Goal: Task Accomplishment & Management: Use online tool/utility

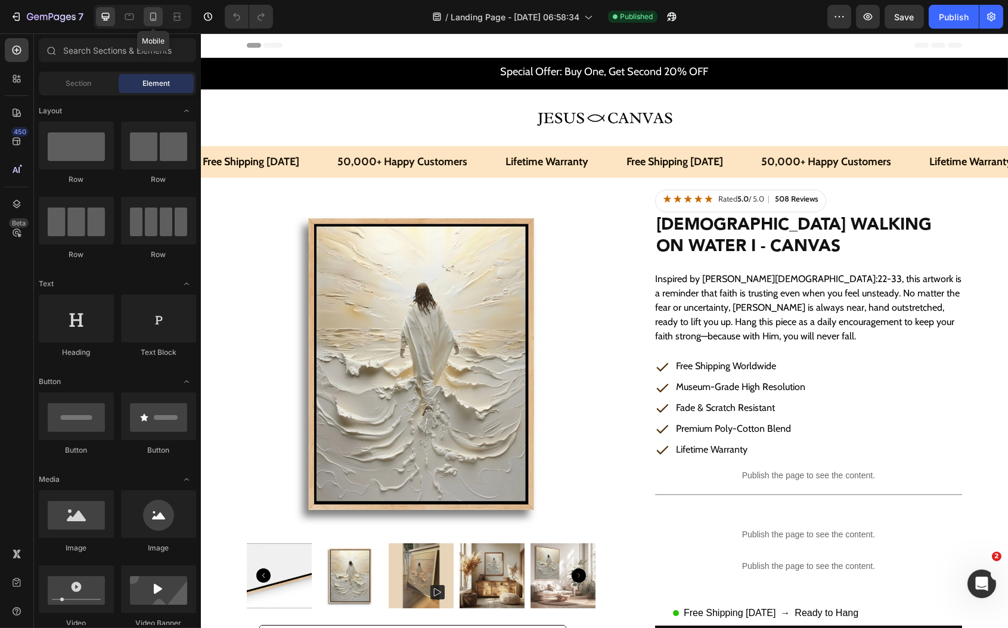
click at [154, 12] on icon at bounding box center [153, 17] width 12 height 12
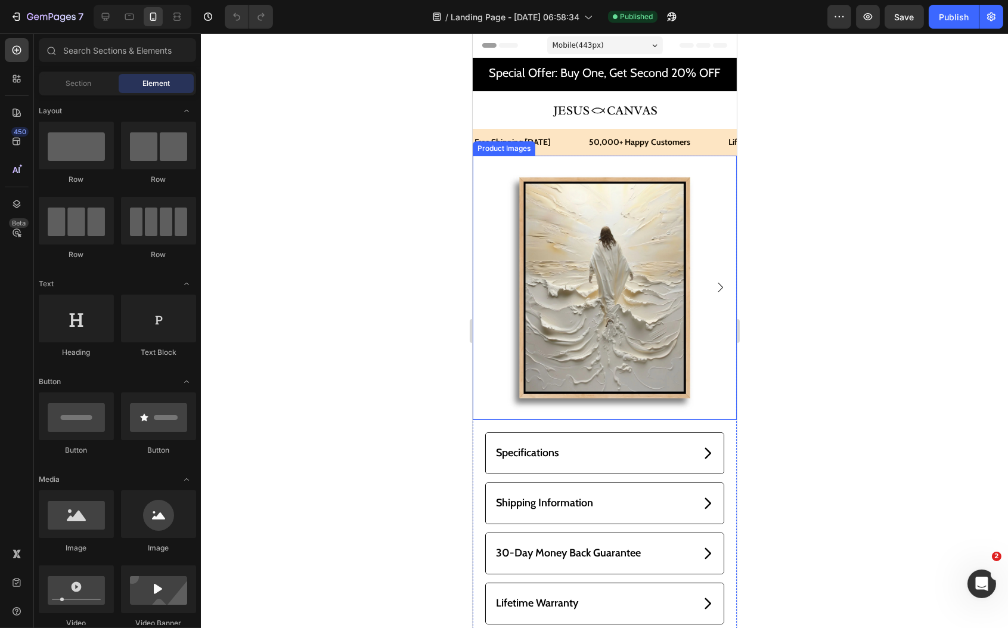
click at [580, 298] on img at bounding box center [604, 288] width 264 height 264
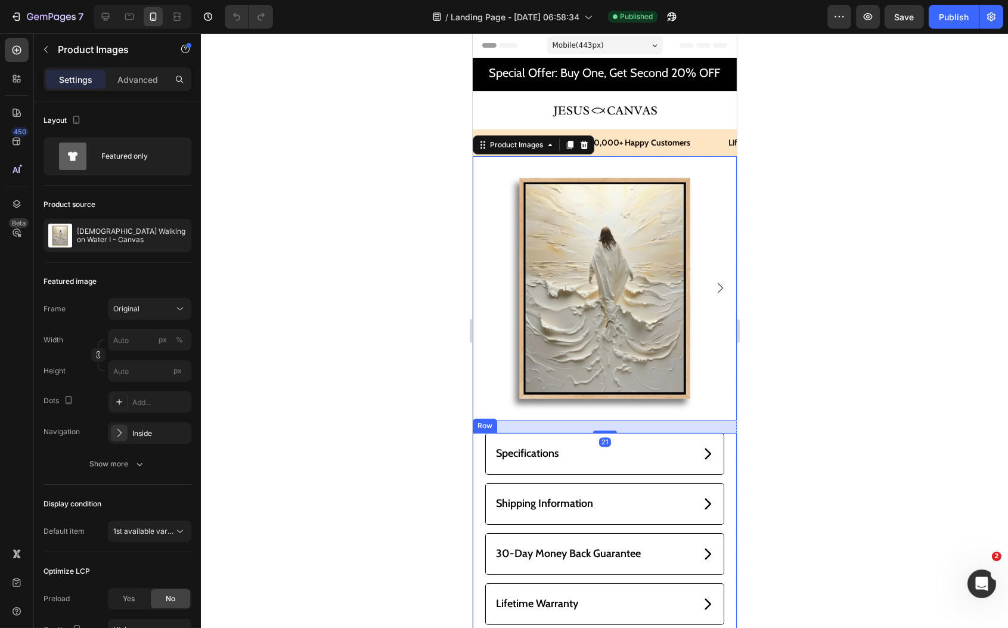
click at [479, 447] on div "Specifications Shipping Information 30-Day Money Back Guarantee Lifetime Warran…" at bounding box center [604, 556] width 264 height 246
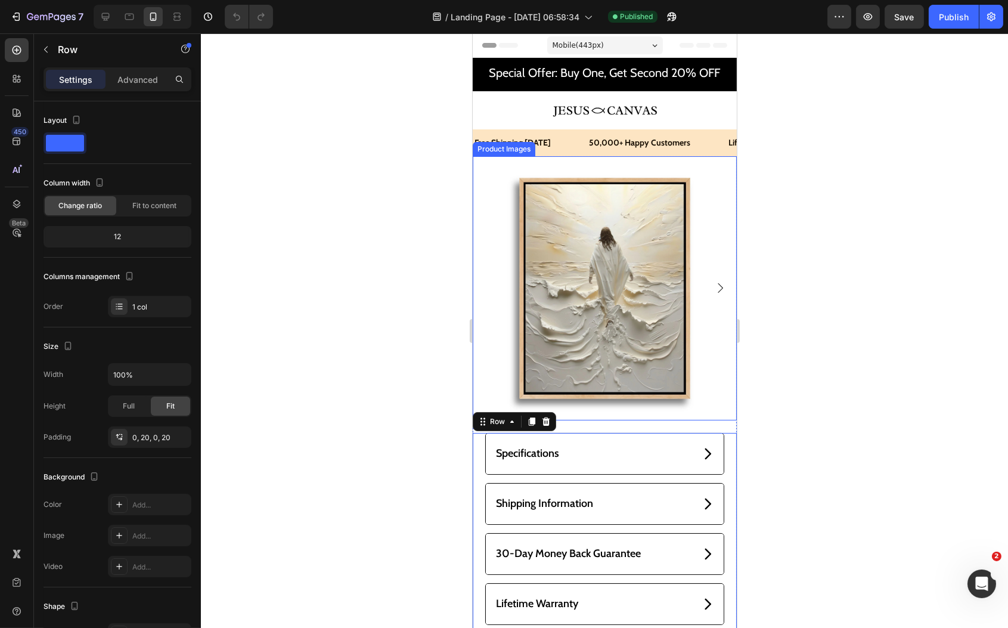
click at [577, 230] on img at bounding box center [604, 288] width 264 height 264
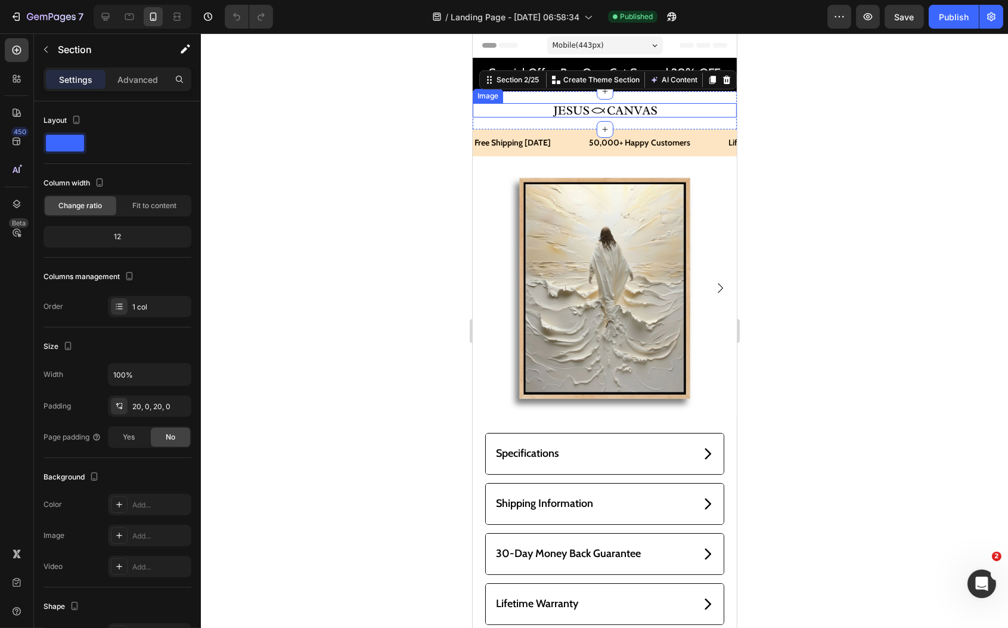
click at [655, 116] on div "Image Section 2/25 You can create reusable sections Create Theme Section AI Con…" at bounding box center [604, 110] width 264 height 38
drag, startPoint x: 613, startPoint y: 247, endPoint x: 614, endPoint y: 361, distance: 113.3
click at [613, 247] on img at bounding box center [604, 288] width 264 height 264
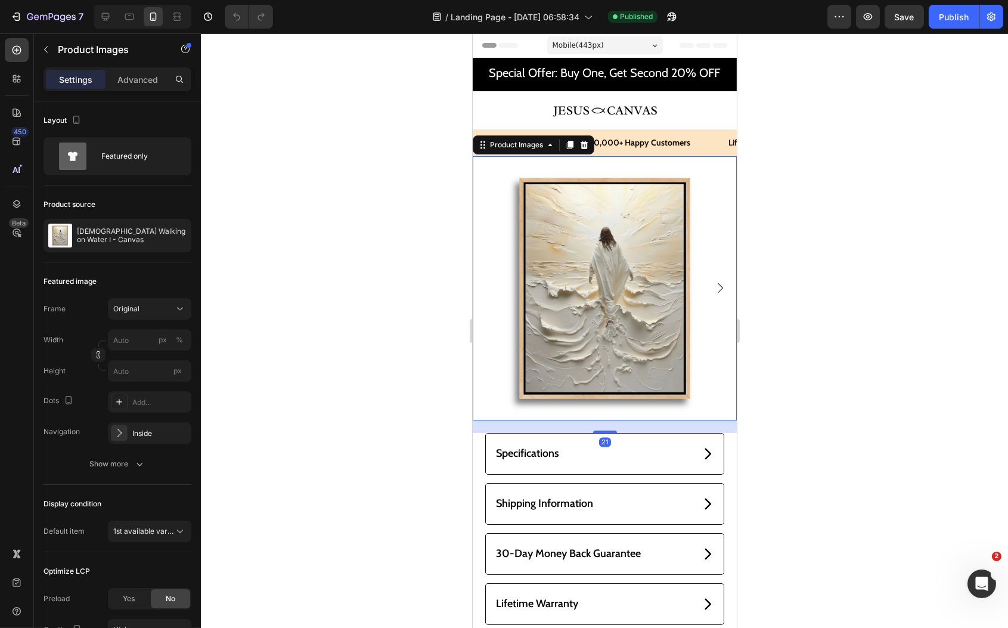
scroll to position [652, 0]
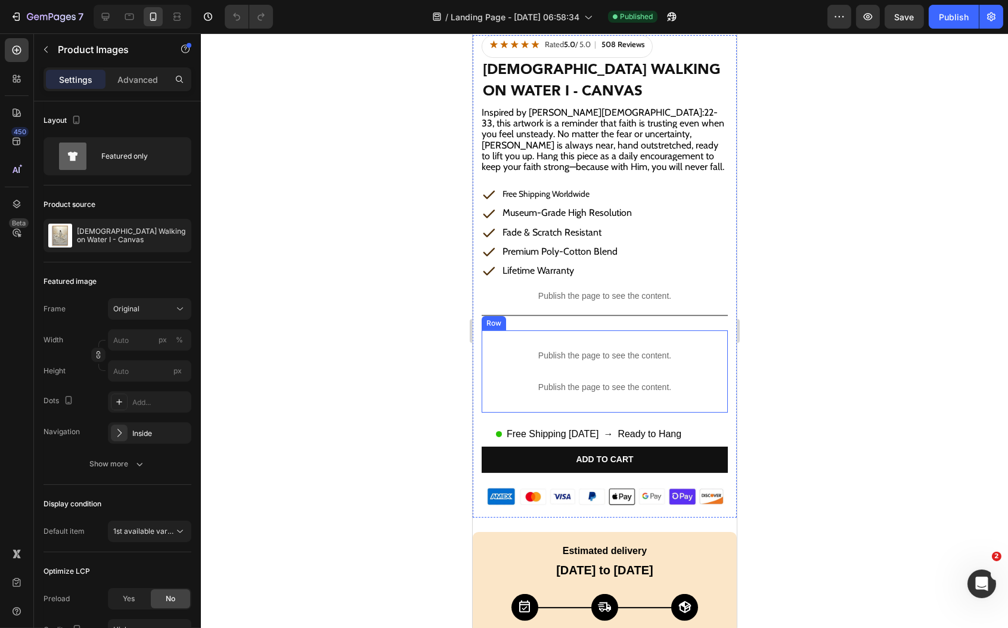
click at [571, 330] on div "Publish the page to see the content. Custom Code Publish the page to see the co…" at bounding box center [604, 371] width 246 height 82
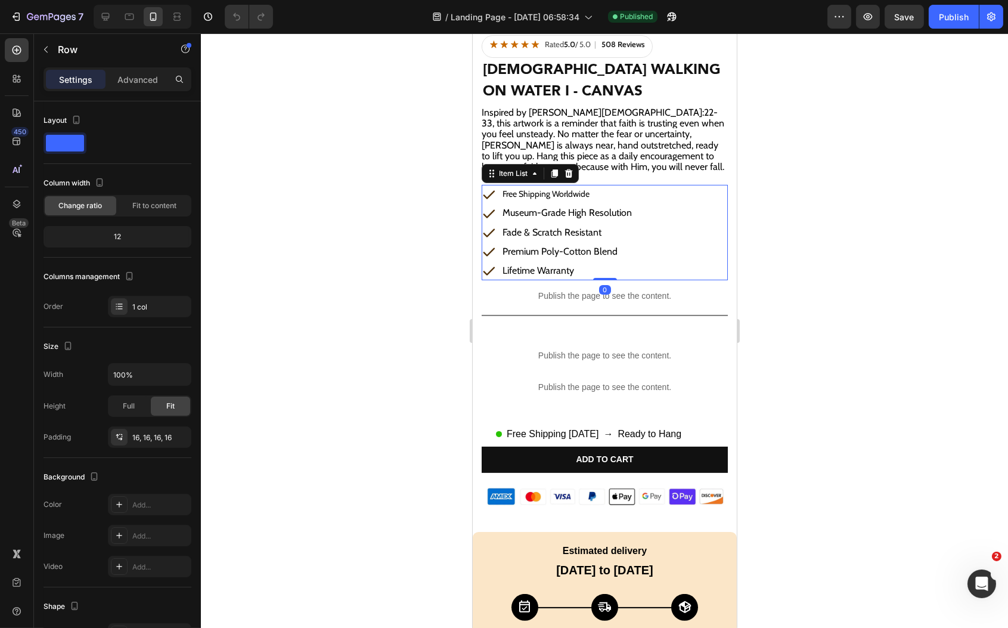
click at [627, 242] on div "Premium Poly-Cotton Blend" at bounding box center [566, 251] width 133 height 19
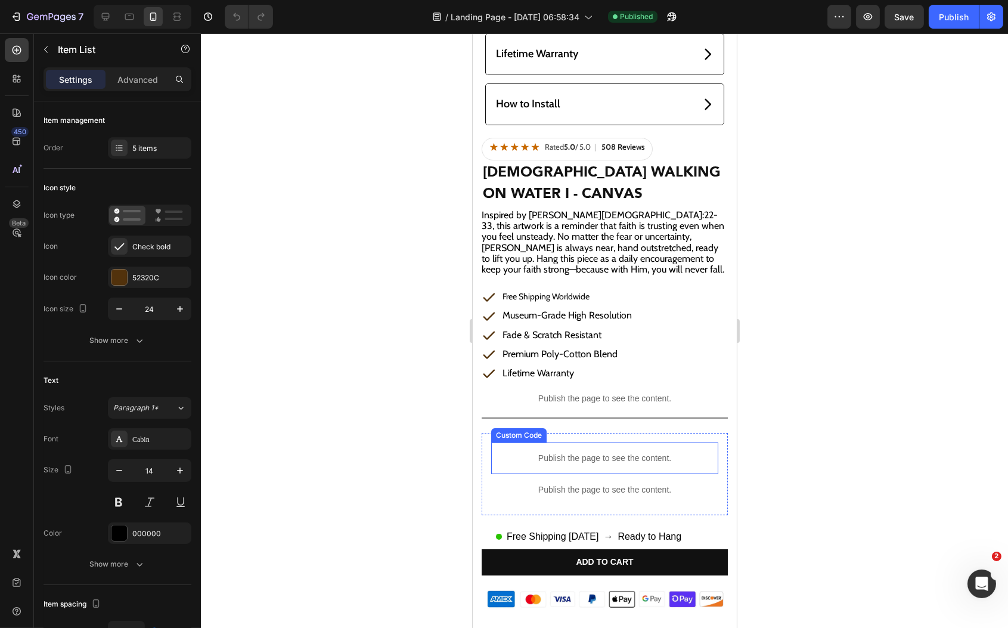
scroll to position [264, 0]
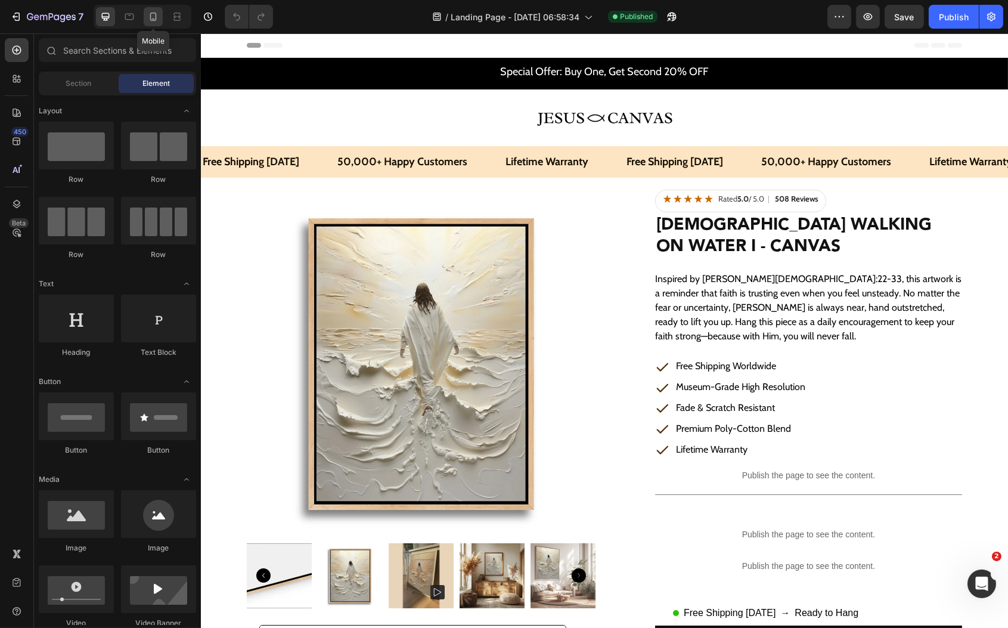
click at [153, 22] on icon at bounding box center [153, 17] width 12 height 12
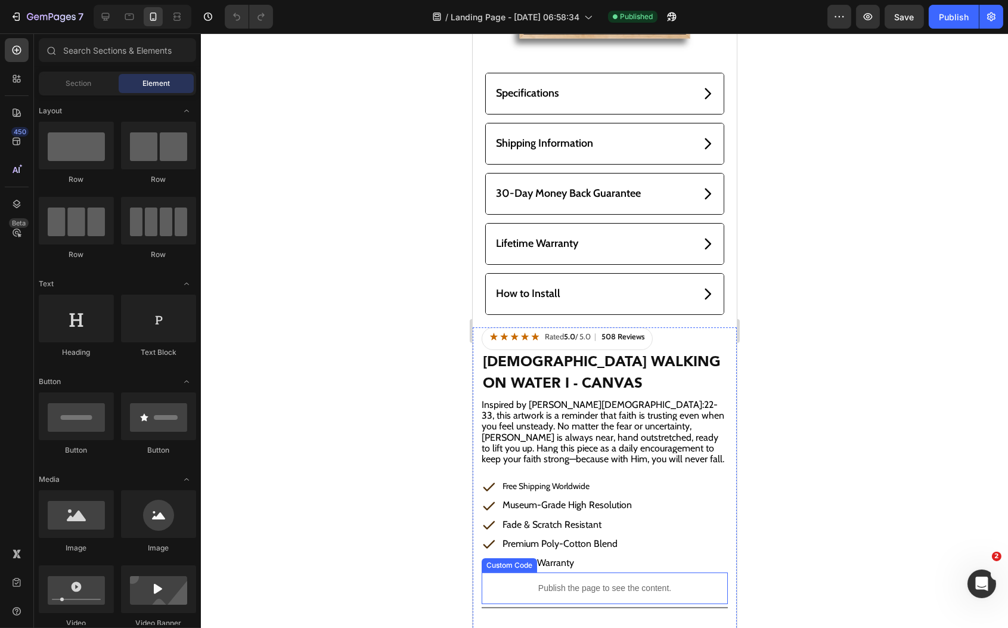
scroll to position [348, 0]
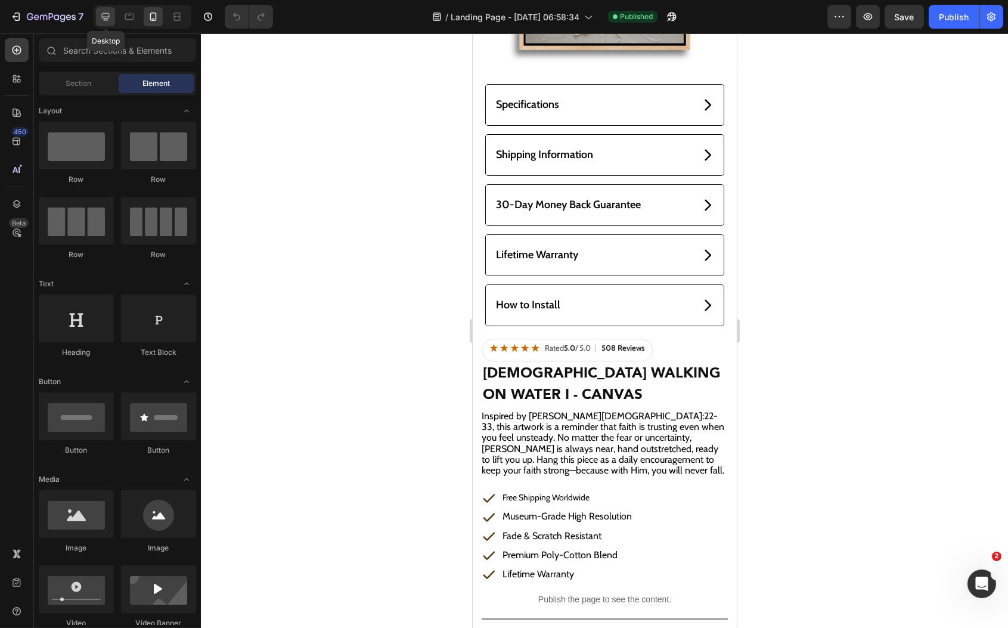
click at [106, 17] on icon at bounding box center [106, 17] width 8 height 8
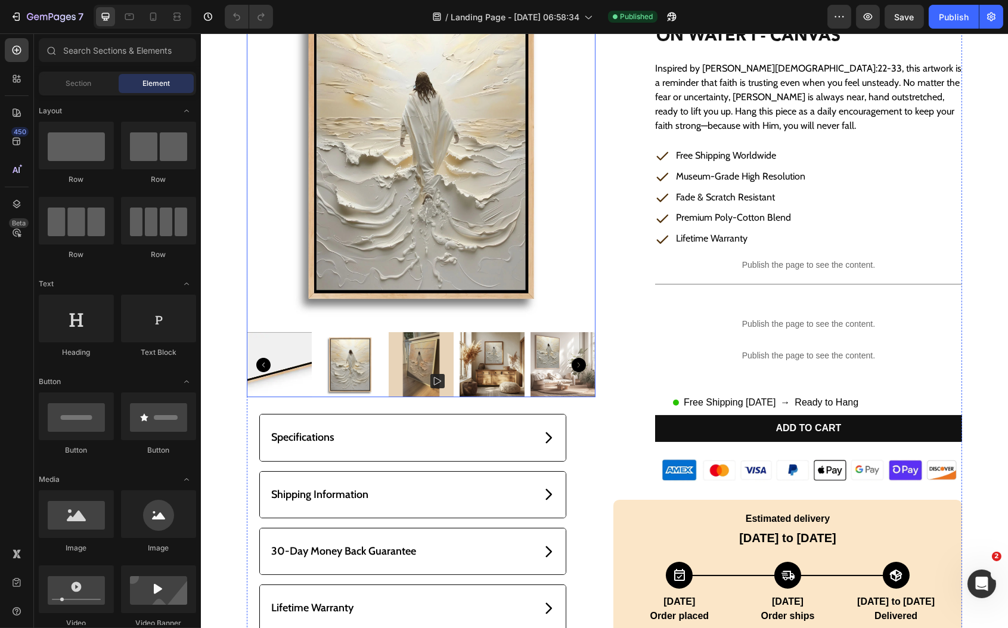
scroll to position [191, 0]
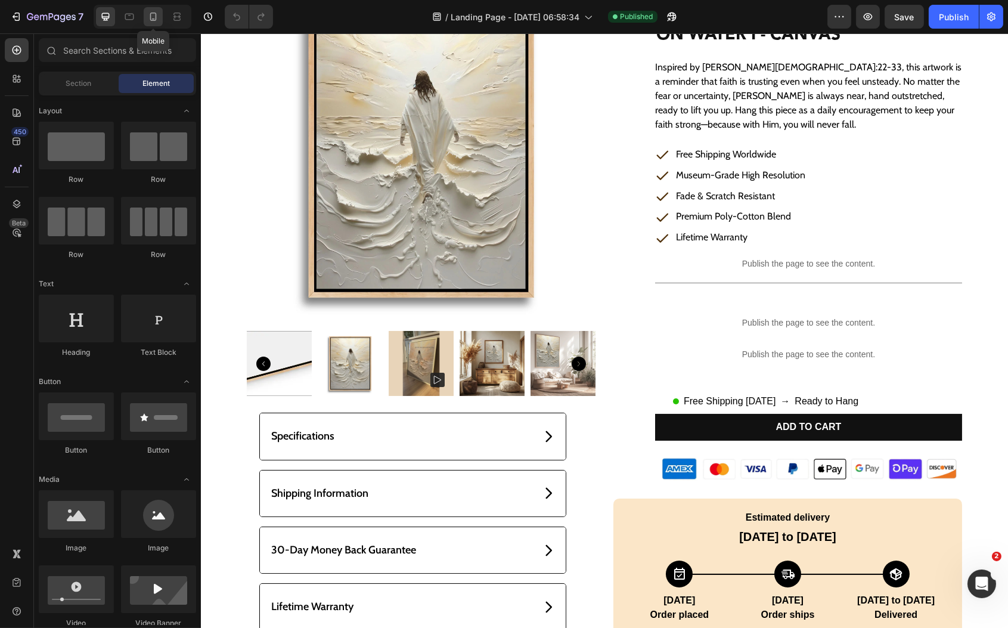
click at [160, 20] on div at bounding box center [153, 16] width 19 height 19
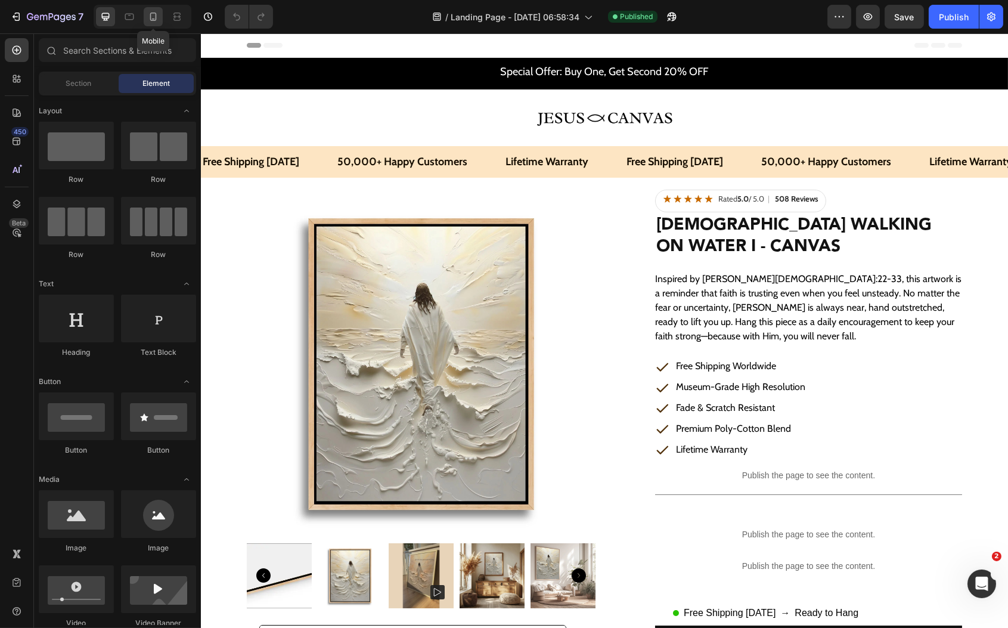
click at [151, 18] on icon at bounding box center [153, 17] width 12 height 12
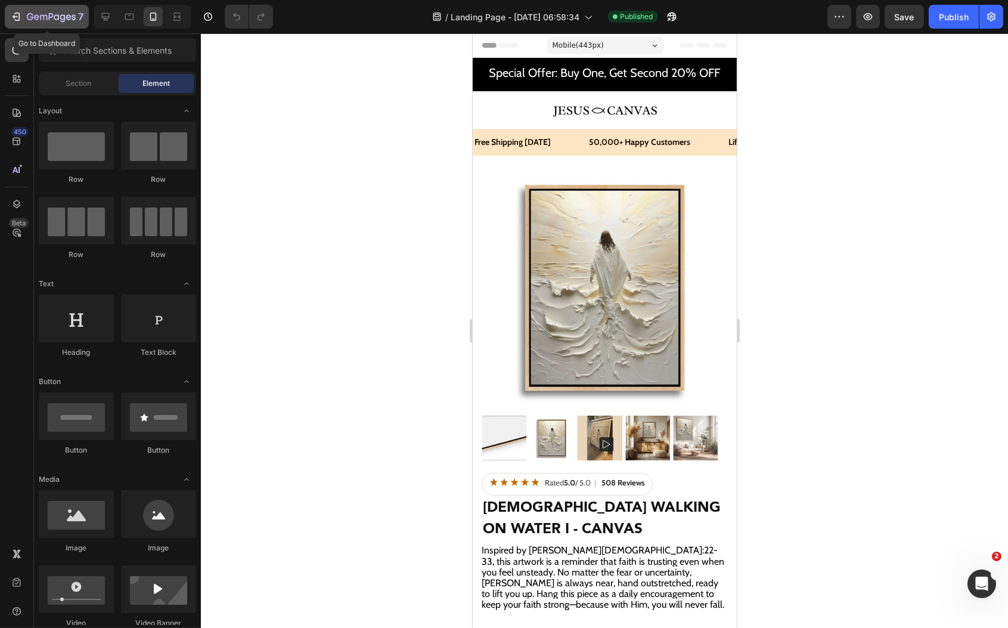
click at [13, 24] on button "7" at bounding box center [47, 17] width 84 height 24
